Goal: Information Seeking & Learning: Check status

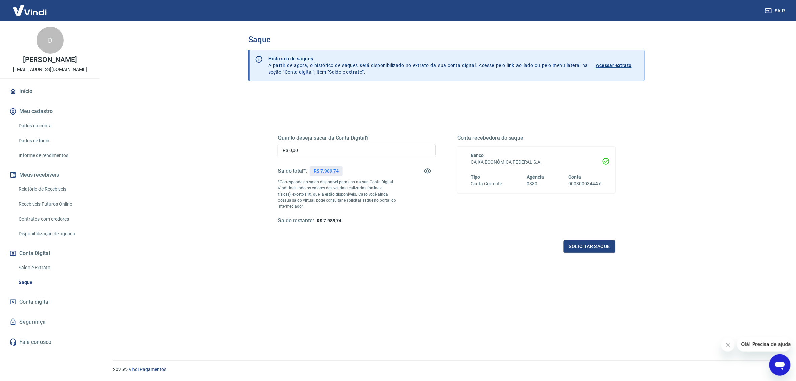
click at [27, 88] on link "Início" at bounding box center [50, 91] width 84 height 15
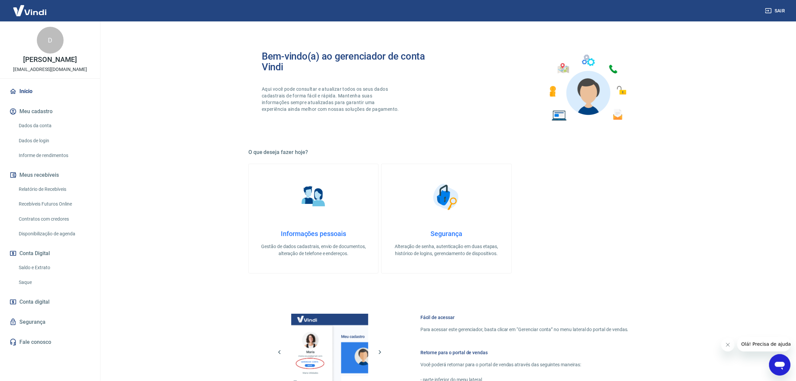
click at [61, 196] on div "Relatório de Recebíveis Recebíveis Futuros Online Contratos com credores Dispon…" at bounding box center [50, 211] width 84 height 58
click at [65, 191] on link "Relatório de Recebíveis" at bounding box center [54, 189] width 76 height 14
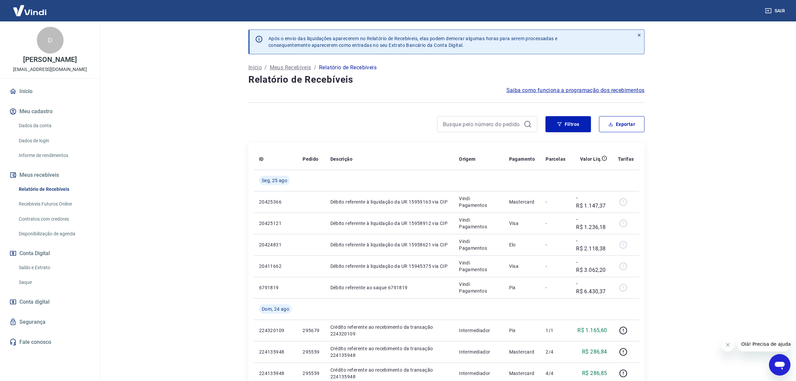
click at [34, 82] on div "D [PERSON_NAME] Gerez [EMAIL_ADDRESS][DOMAIN_NAME] Início Meu cadastro Dados da…" at bounding box center [50, 198] width 100 height 354
click at [26, 89] on link "Início" at bounding box center [50, 91] width 84 height 15
